Goal: Task Accomplishment & Management: Manage account settings

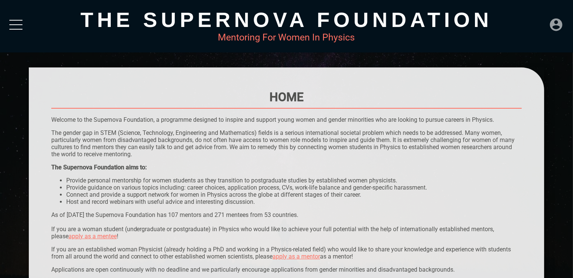
click at [561, 21] on icon at bounding box center [556, 24] width 12 height 12
click at [532, 4] on div "DASHBOARD" at bounding box center [540, 7] width 43 height 15
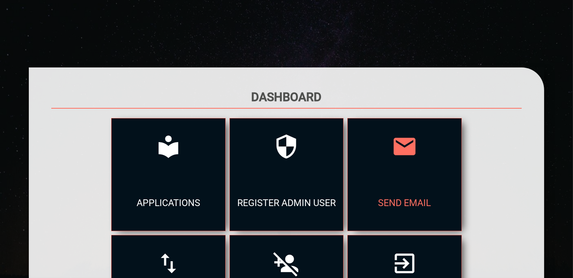
scroll to position [141, 0]
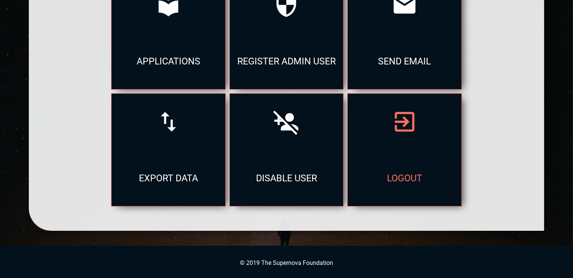
click at [394, 165] on div "logout" at bounding box center [404, 178] width 113 height 56
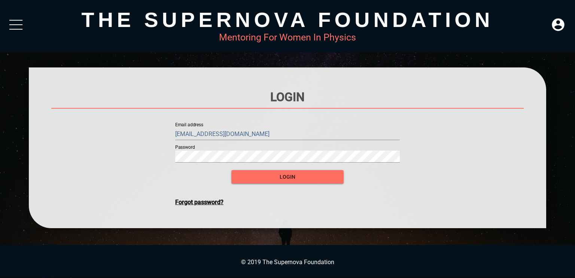
click at [325, 134] on input "[EMAIL_ADDRESS][DOMAIN_NAME]" at bounding box center [287, 134] width 225 height 12
type input "[EMAIL_ADDRESS][DOMAIN_NAME]"
click at [319, 180] on span "login" at bounding box center [287, 176] width 100 height 9
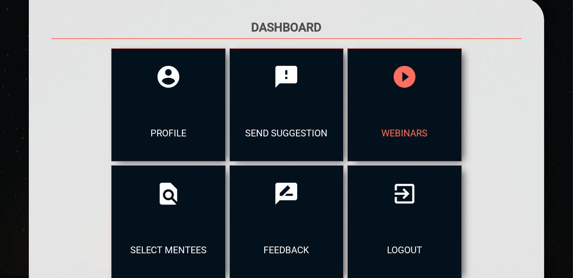
scroll to position [72, 0]
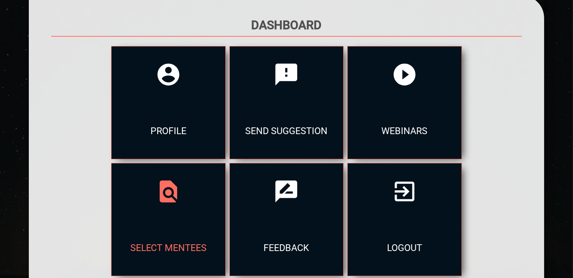
click at [205, 193] on div at bounding box center [168, 191] width 113 height 56
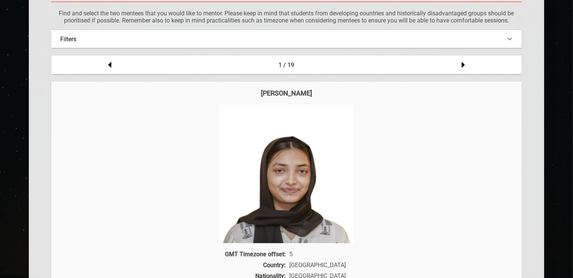
scroll to position [108, 0]
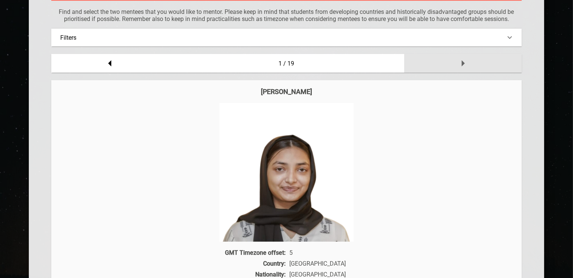
click at [442, 70] on div at bounding box center [463, 63] width 118 height 19
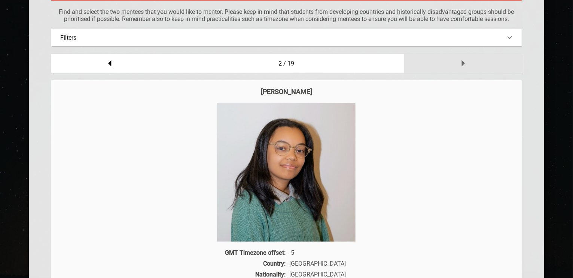
click at [442, 70] on div at bounding box center [463, 63] width 118 height 19
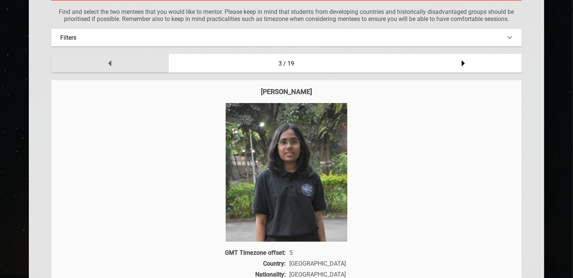
click at [126, 67] on div at bounding box center [110, 63] width 118 height 19
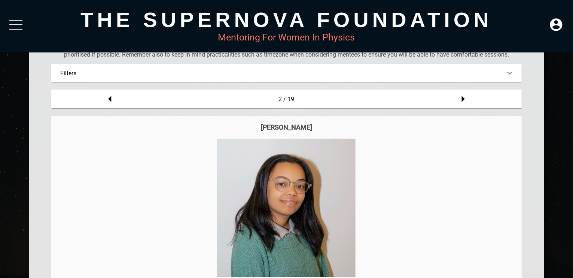
scroll to position [72, 0]
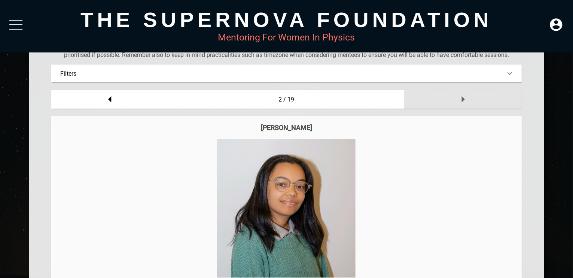
click at [472, 103] on div at bounding box center [463, 99] width 118 height 19
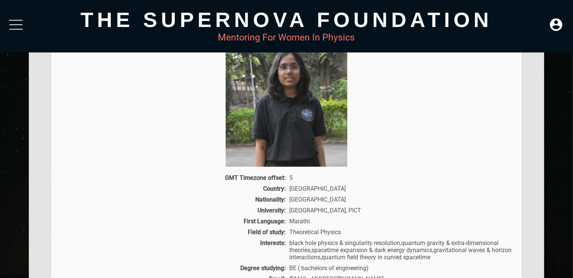
scroll to position [108, 0]
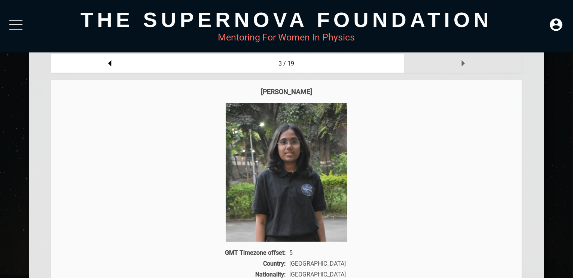
click at [461, 69] on icon at bounding box center [462, 63] width 15 height 15
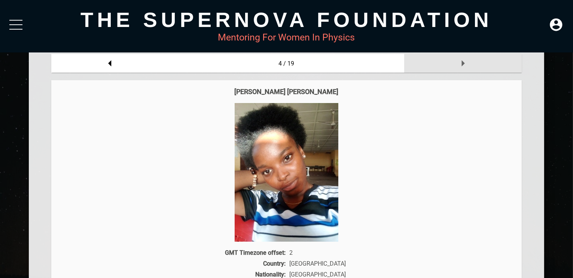
click at [461, 69] on icon at bounding box center [462, 63] width 15 height 15
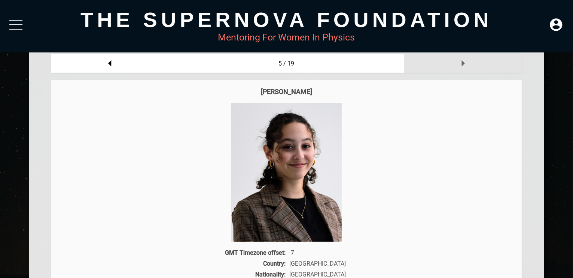
click at [461, 69] on icon at bounding box center [462, 63] width 15 height 15
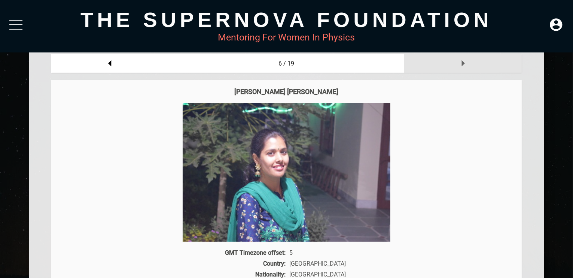
click at [461, 69] on icon at bounding box center [462, 63] width 15 height 15
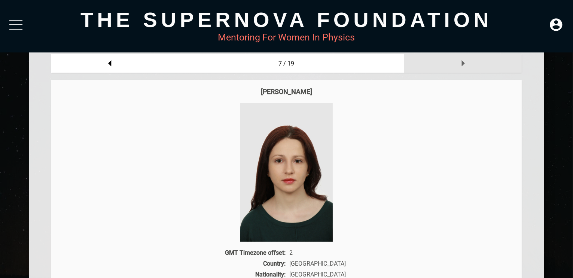
click at [461, 69] on icon at bounding box center [462, 63] width 15 height 15
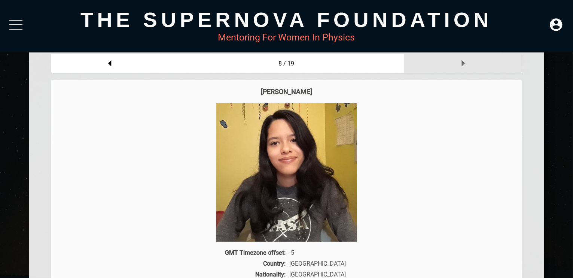
click at [461, 69] on icon at bounding box center [462, 63] width 15 height 15
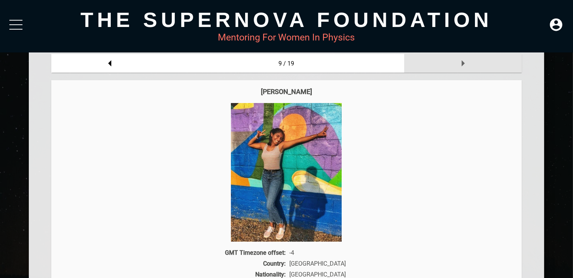
click at [461, 69] on icon at bounding box center [462, 63] width 15 height 15
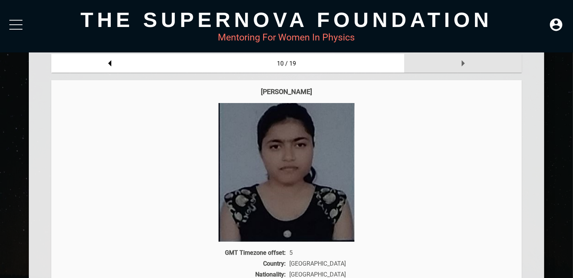
click at [460, 69] on icon at bounding box center [462, 63] width 15 height 15
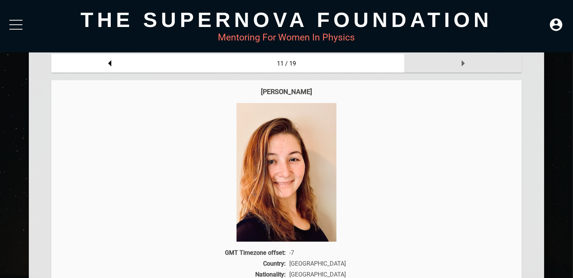
click at [460, 69] on icon at bounding box center [462, 63] width 15 height 15
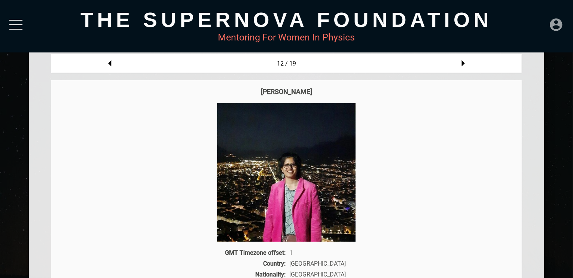
click at [560, 30] on icon at bounding box center [556, 24] width 12 height 12
click at [544, 28] on div "LOGOUT" at bounding box center [540, 22] width 43 height 15
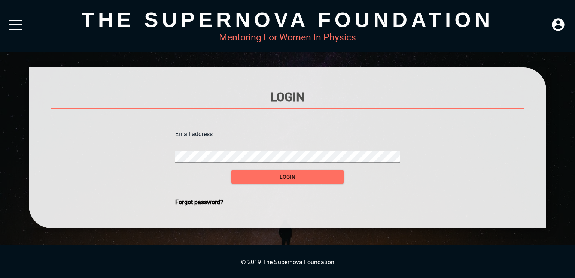
type input "[EMAIL_ADDRESS][DOMAIN_NAME]"
